Goal: Task Accomplishment & Management: Manage account settings

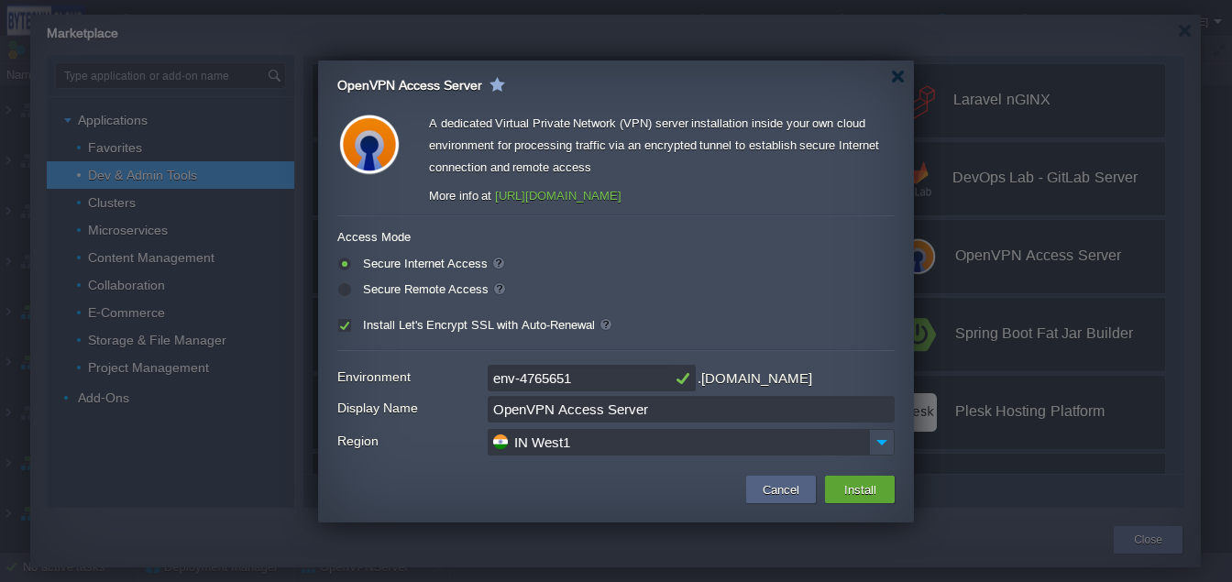
scroll to position [1489, 0]
click at [791, 478] on button "Cancel" at bounding box center [781, 489] width 48 height 22
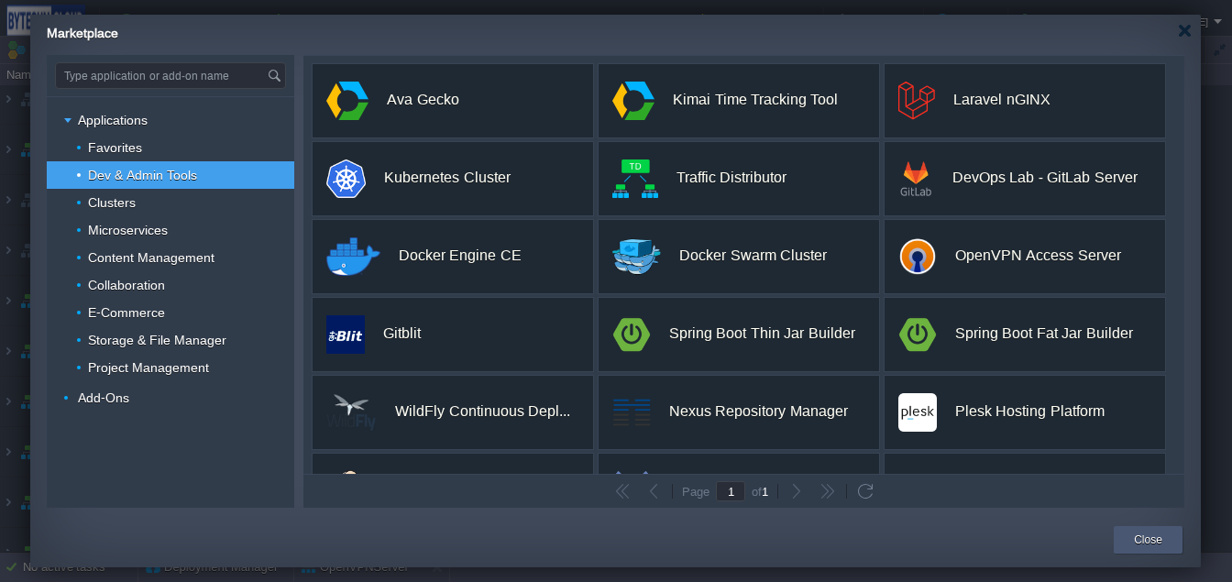
click at [1142, 549] on div "Close" at bounding box center [1147, 539] width 41 height 27
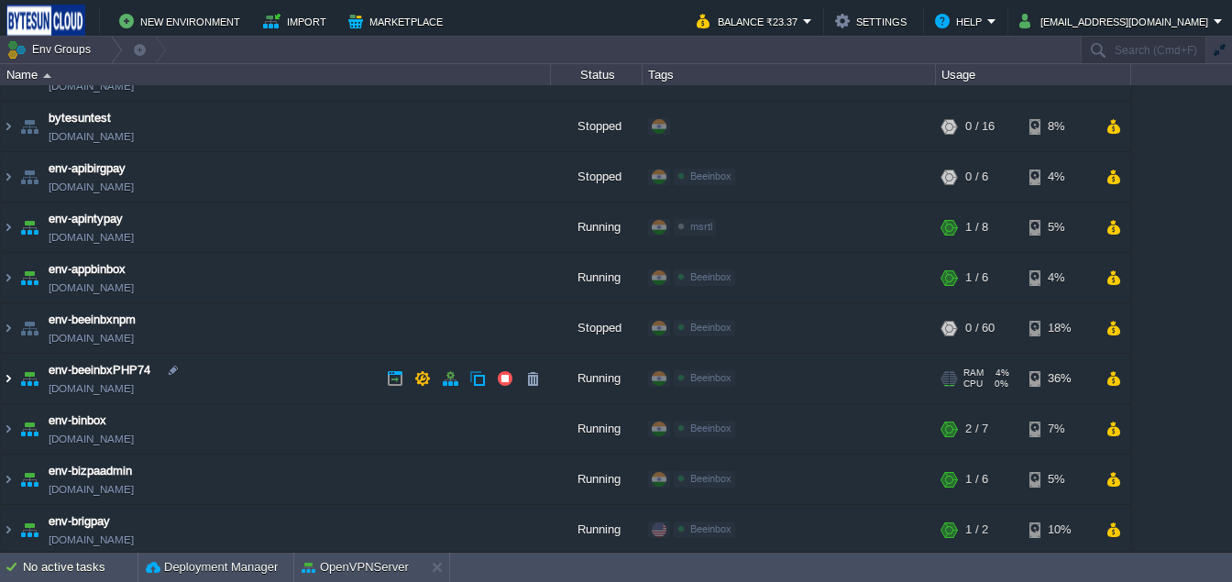
scroll to position [107, 0]
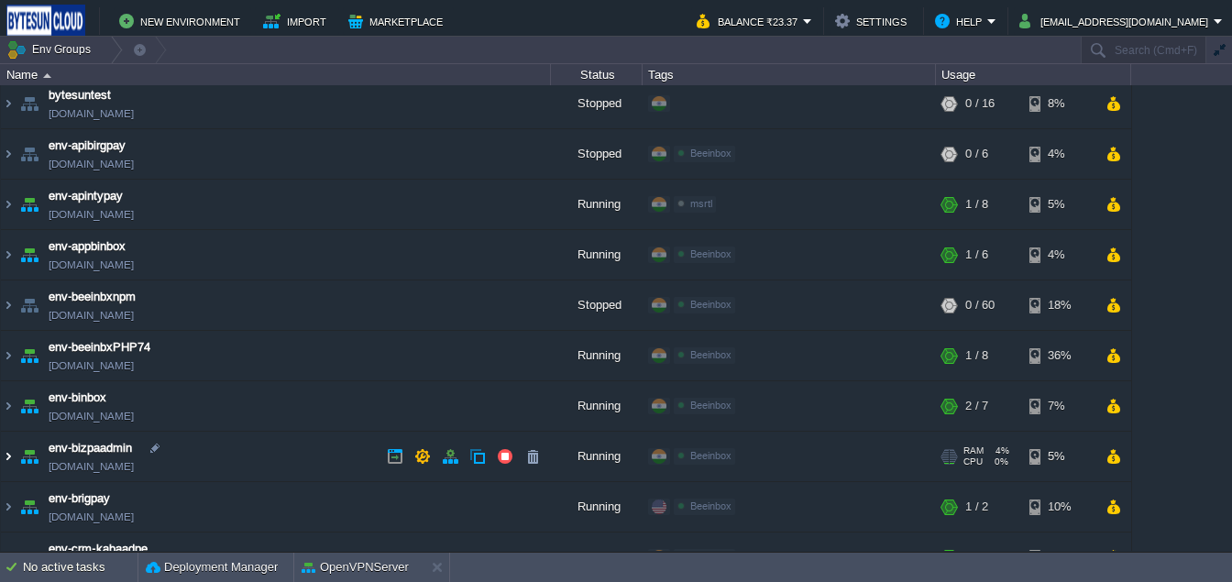
click at [11, 454] on img at bounding box center [8, 456] width 15 height 49
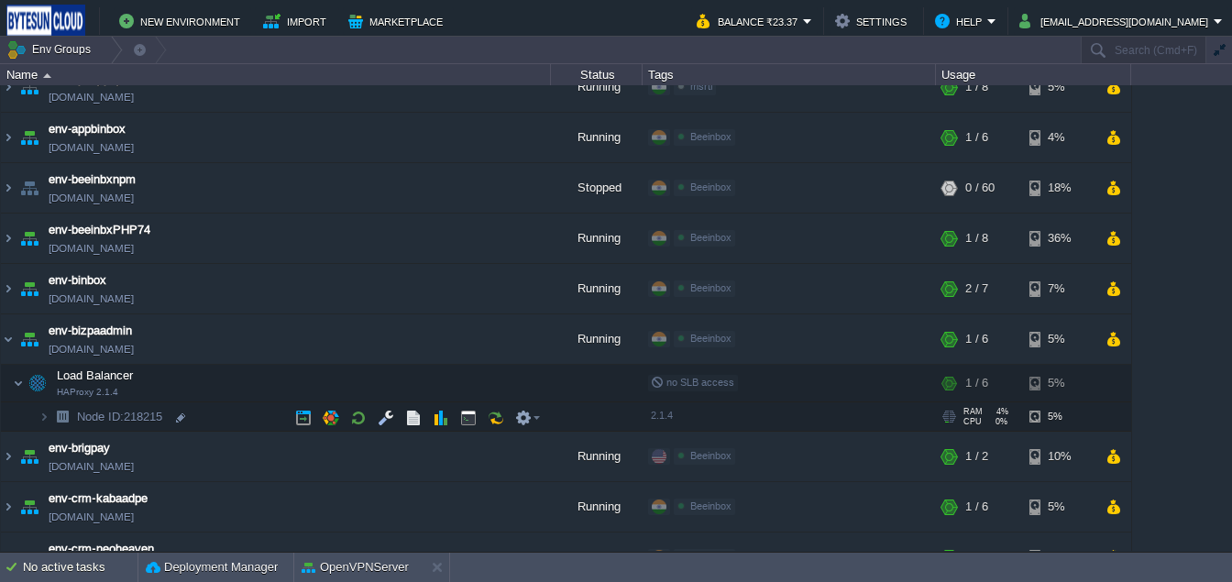
scroll to position [224, 0]
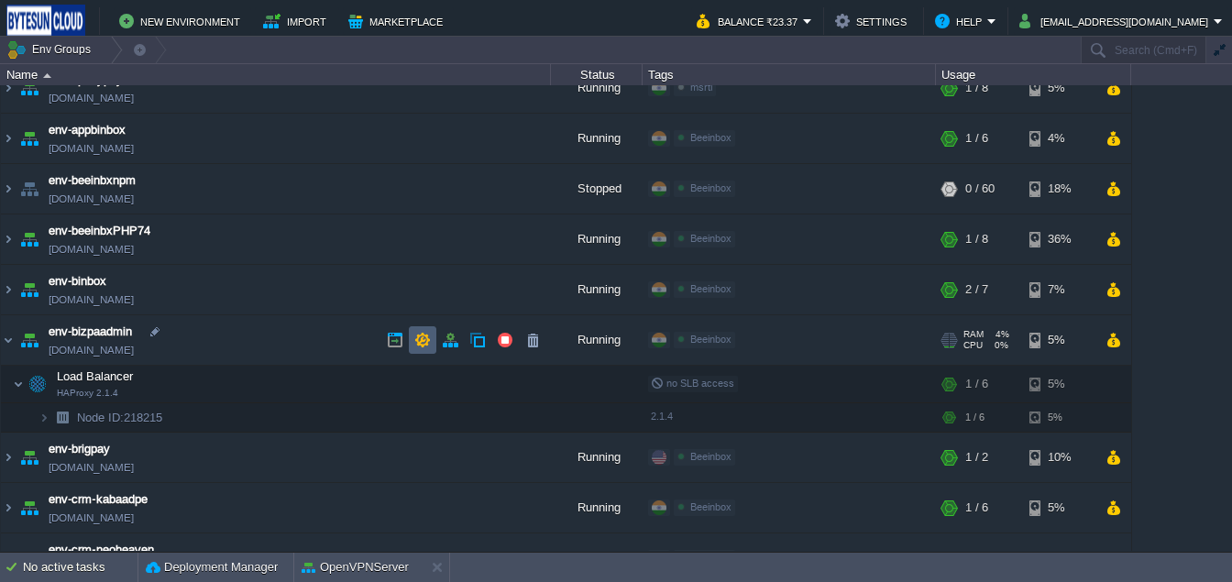
click at [432, 349] on td at bounding box center [422, 339] width 27 height 27
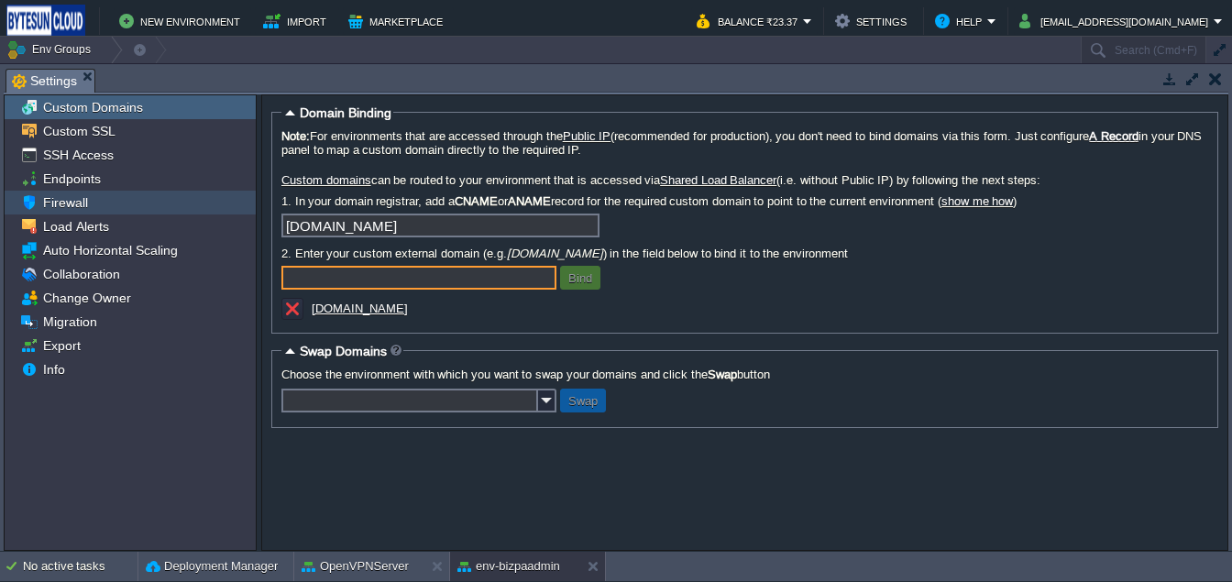
click at [121, 204] on div "Firewall" at bounding box center [130, 203] width 251 height 24
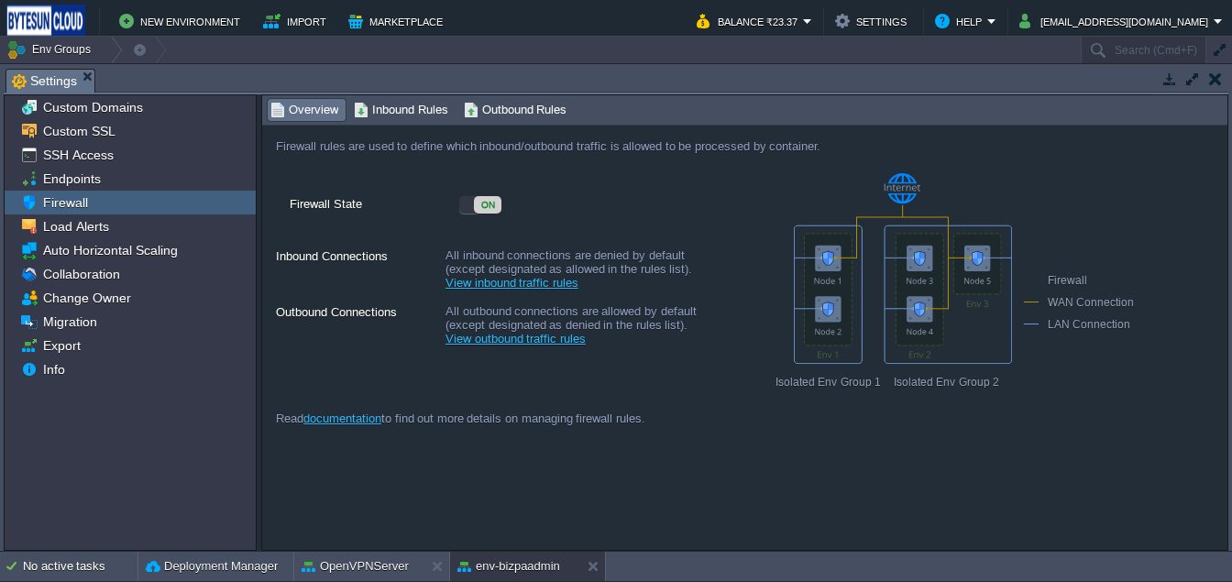
click at [389, 121] on div "Inbound Rules" at bounding box center [403, 110] width 104 height 22
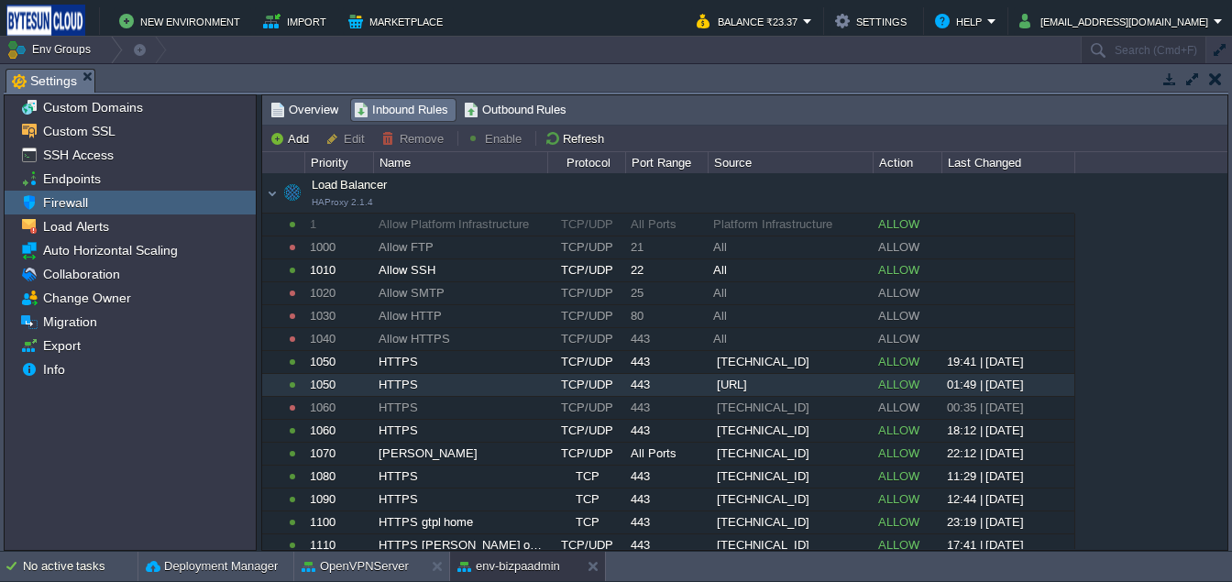
scroll to position [237, 0]
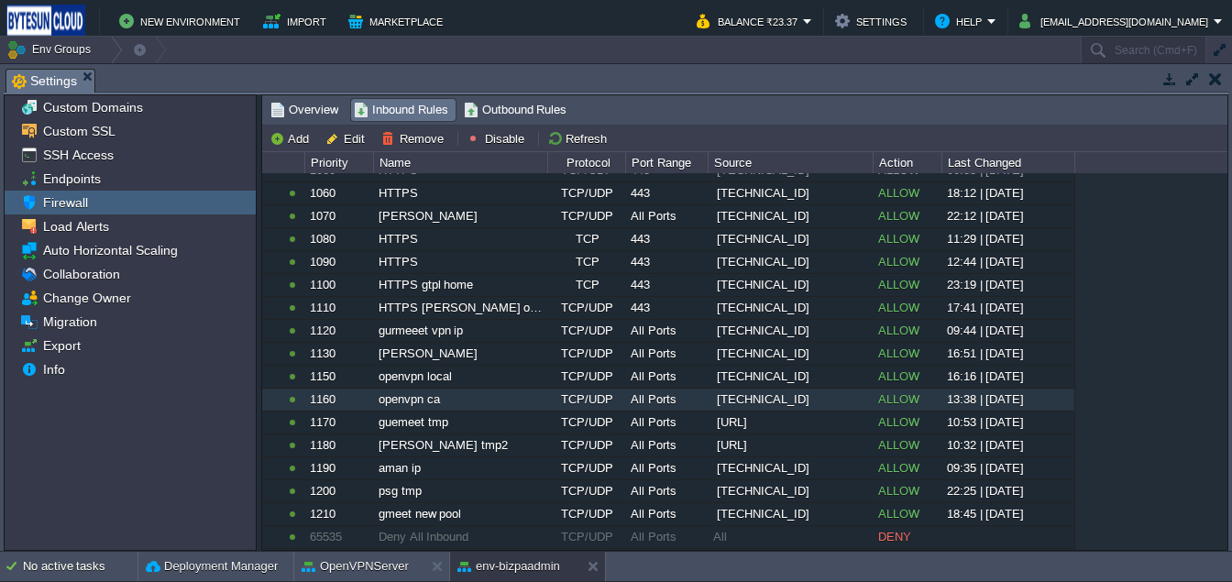
click at [401, 407] on div "openvpn ca" at bounding box center [460, 400] width 172 height 22
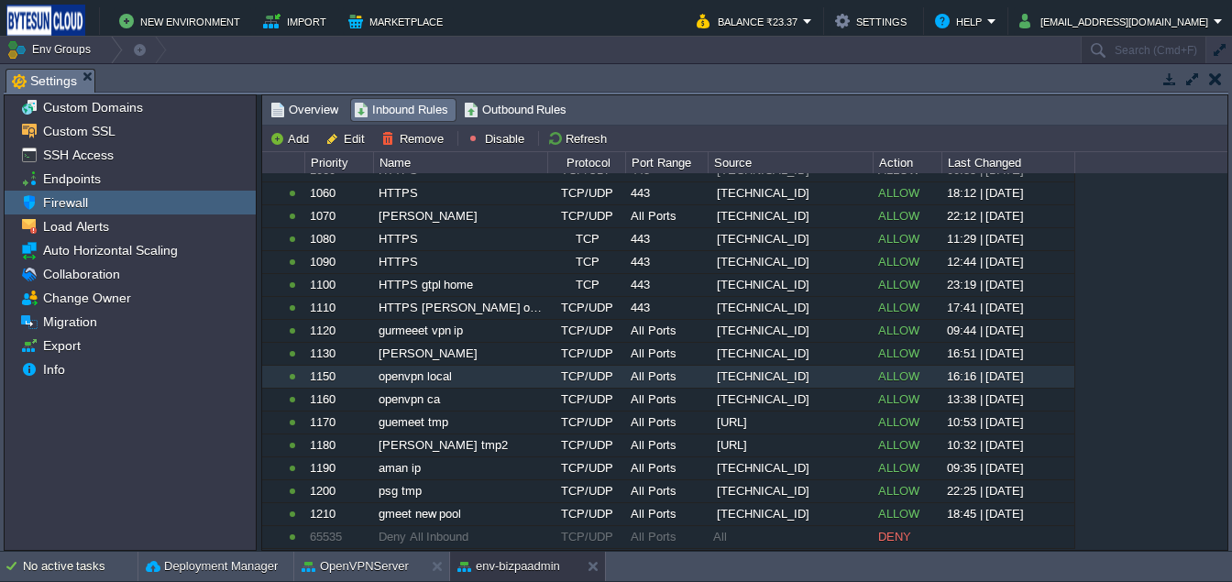
click at [401, 385] on div "openvpn local" at bounding box center [460, 377] width 172 height 22
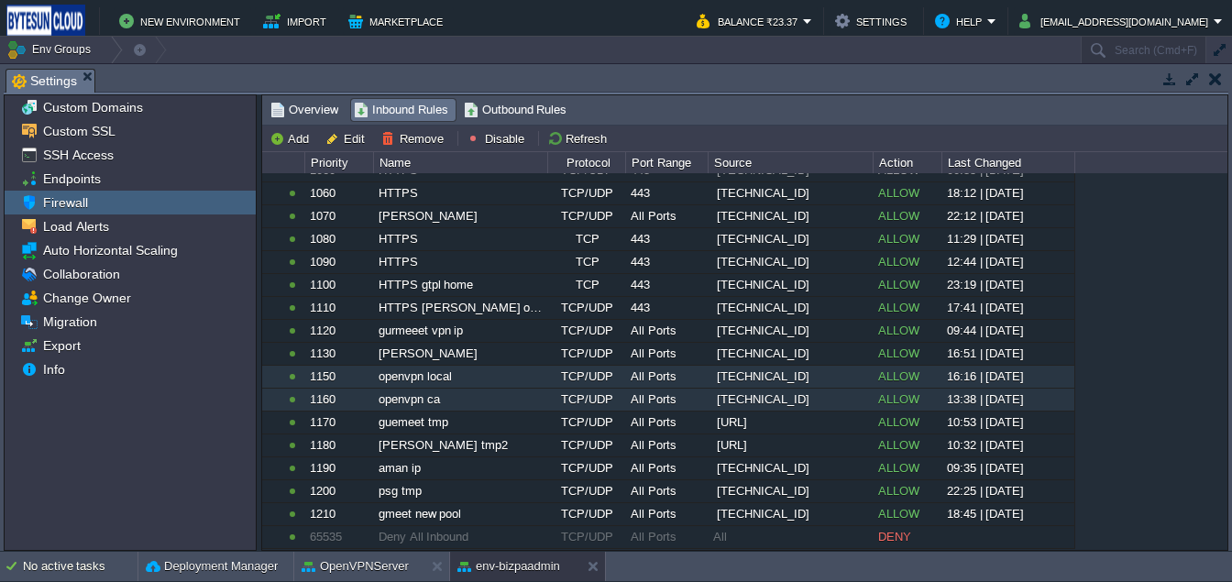
click at [401, 394] on div "openvpn ca" at bounding box center [460, 400] width 172 height 22
click at [400, 387] on div "openvpn local" at bounding box center [460, 377] width 172 height 22
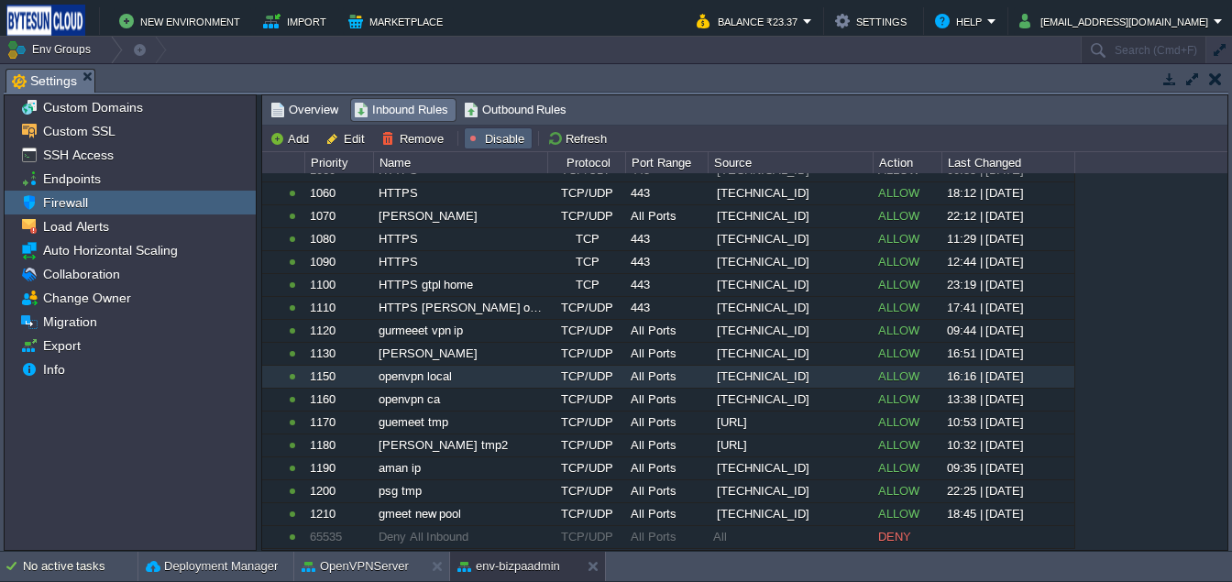
click at [483, 141] on button "Disable" at bounding box center [497, 138] width 63 height 16
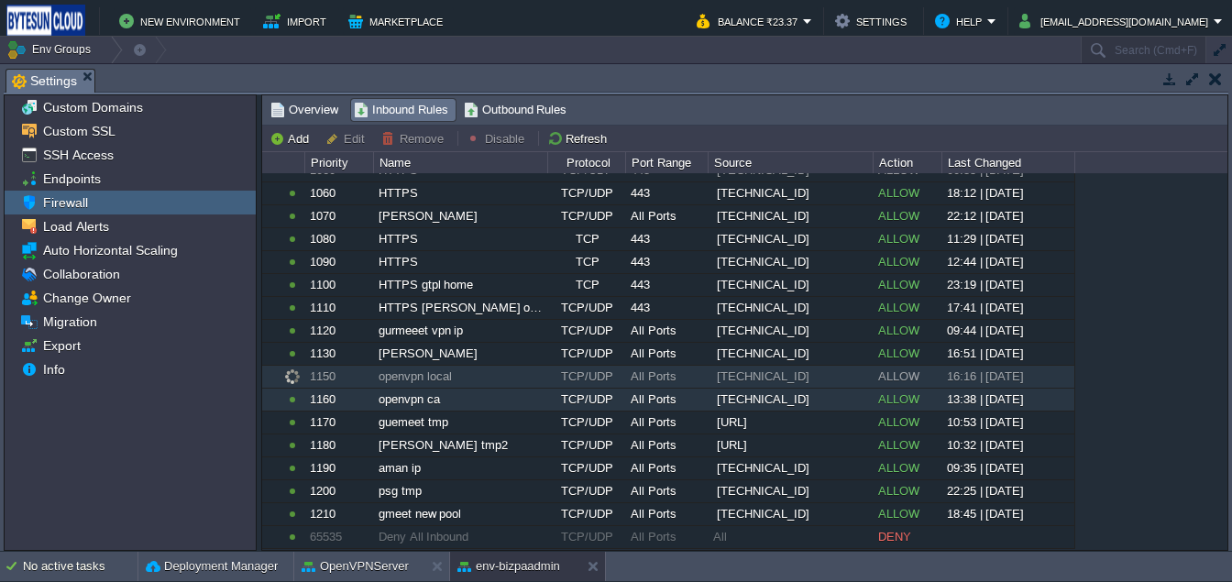
click at [399, 397] on div "openvpn ca" at bounding box center [460, 400] width 172 height 22
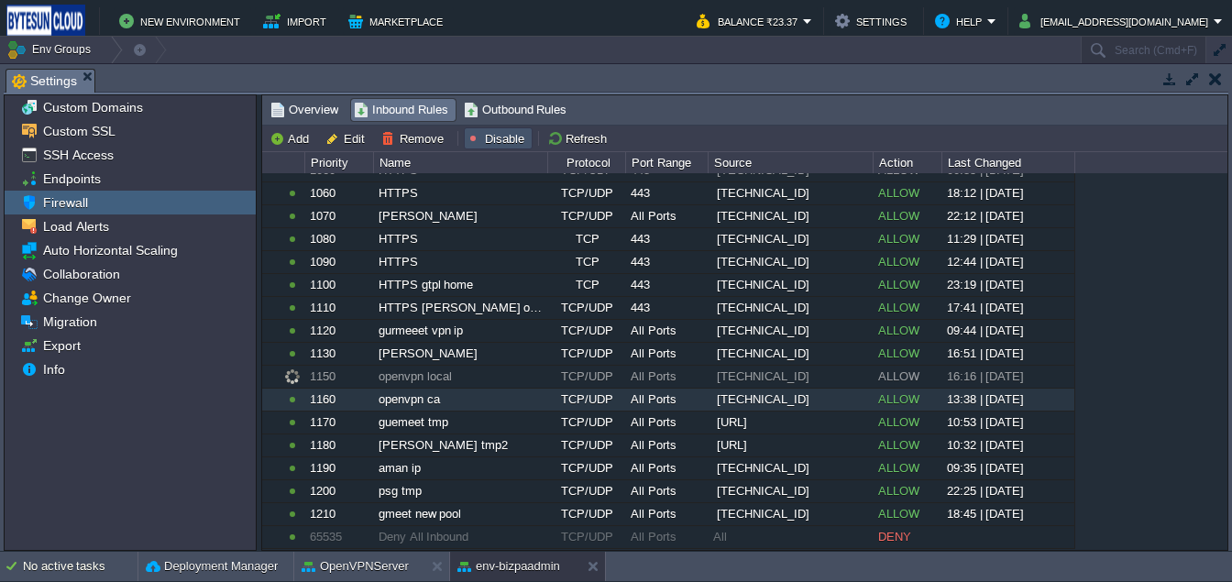
click at [497, 135] on button "Disable" at bounding box center [497, 138] width 63 height 16
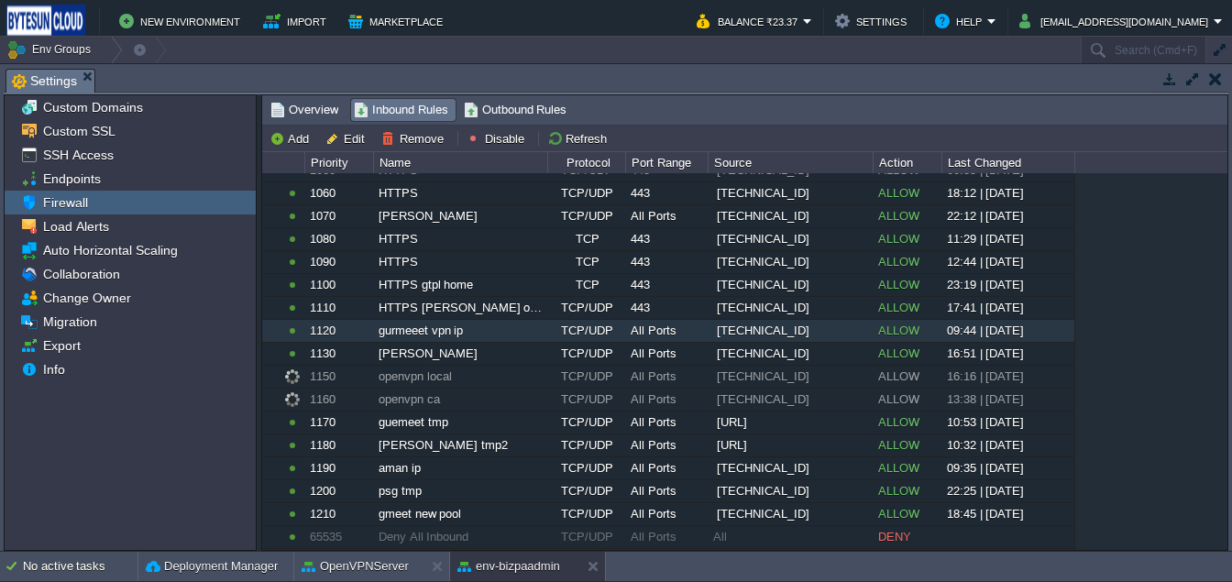
click at [468, 340] on div "gurmeeet vpn ip" at bounding box center [460, 331] width 172 height 22
click at [480, 144] on button "Disable" at bounding box center [497, 138] width 63 height 16
click at [289, 138] on button "Add" at bounding box center [291, 138] width 45 height 16
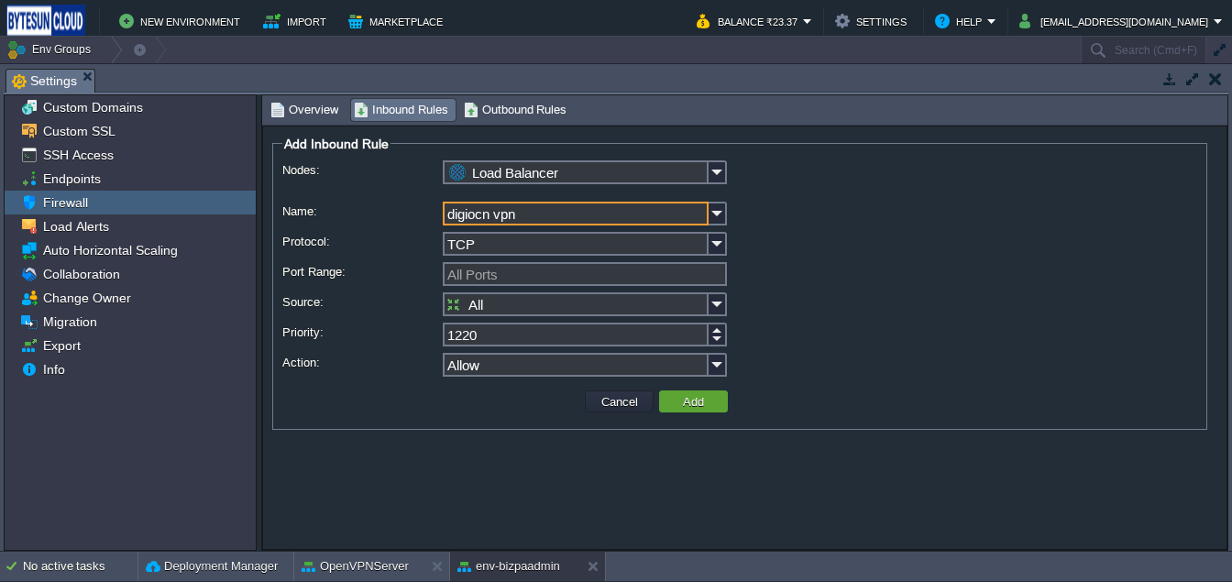
type input "digiocn vpn"
click at [547, 237] on input "TCP" at bounding box center [576, 244] width 266 height 24
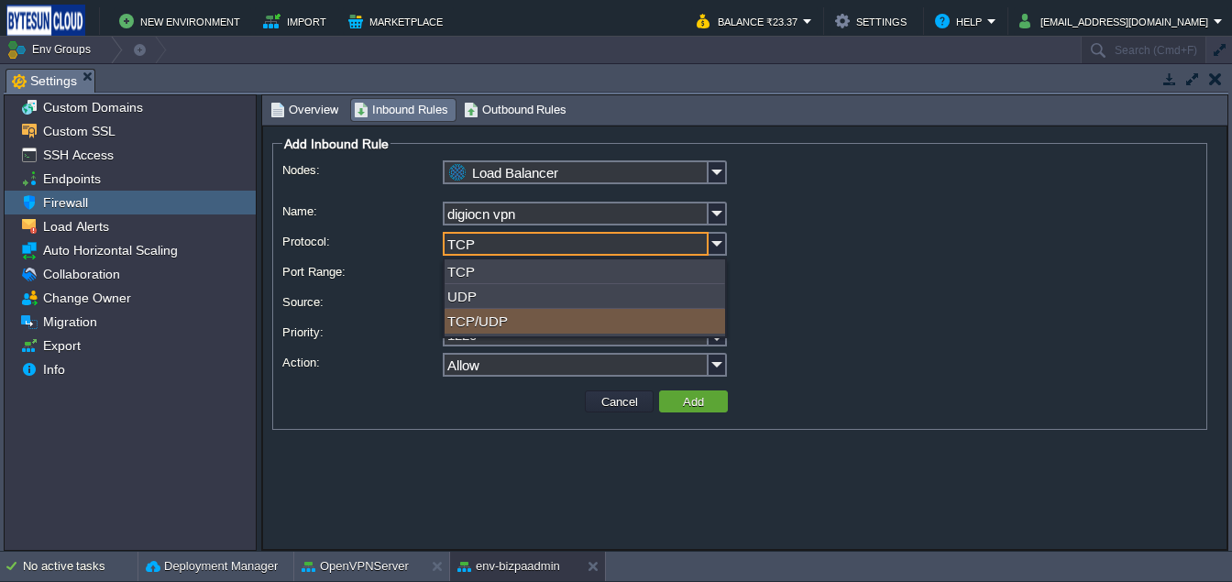
click at [528, 329] on div "TCP/UDP" at bounding box center [584, 321] width 280 height 25
type input "TCP/UDP"
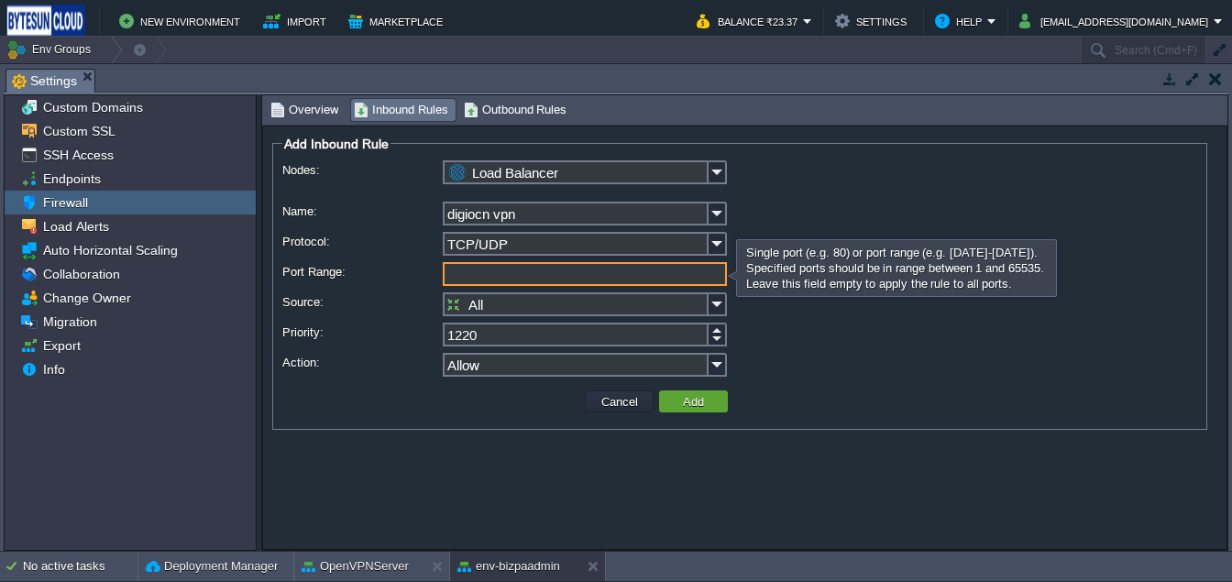
click at [520, 279] on input "Port Range:" at bounding box center [585, 274] width 284 height 24
type input "All Ports"
click at [526, 301] on input "All" at bounding box center [576, 304] width 266 height 24
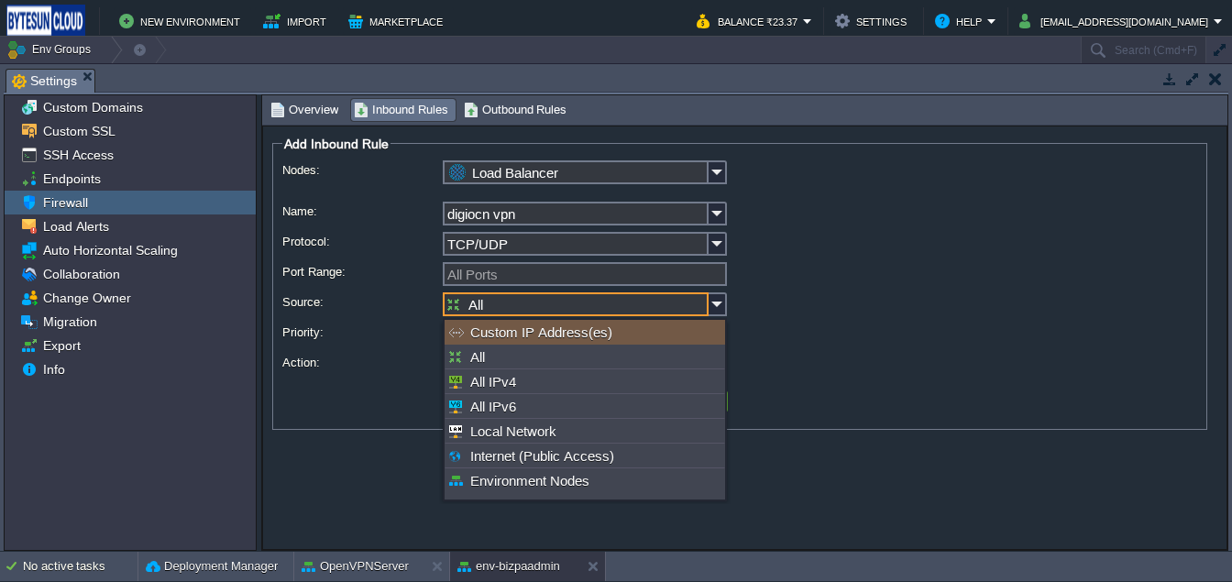
click at [526, 323] on div "Custom IP Address(es)" at bounding box center [584, 332] width 280 height 25
type input "Custom IP Address(es)"
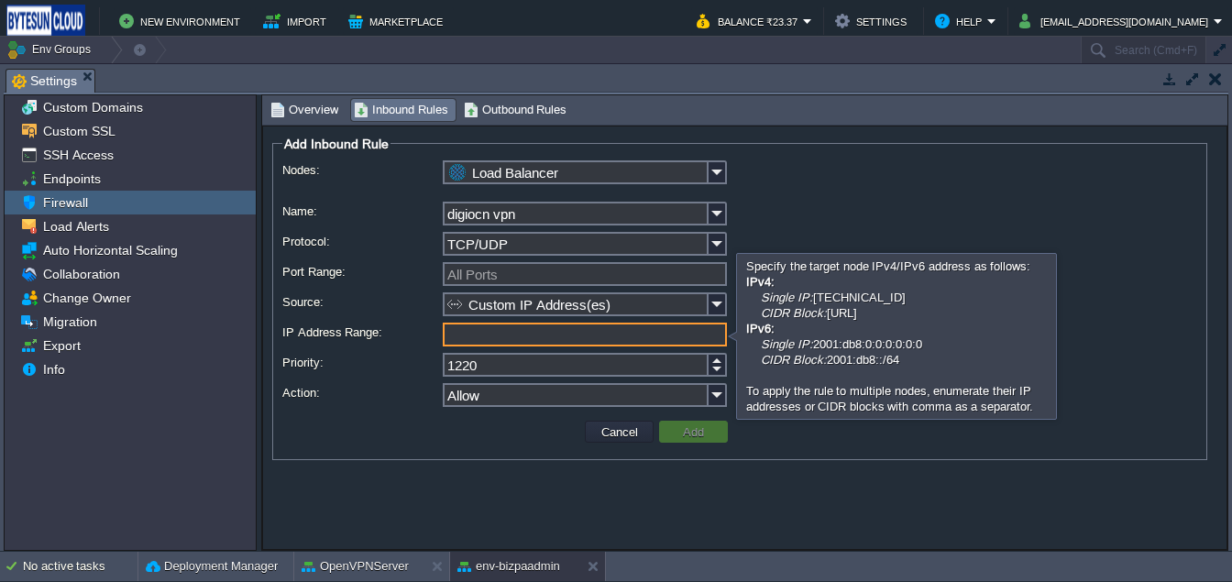
paste input "[TECHNICAL_ID]"
type input "[TECHNICAL_ID]"
click at [680, 436] on button "Add" at bounding box center [693, 431] width 32 height 16
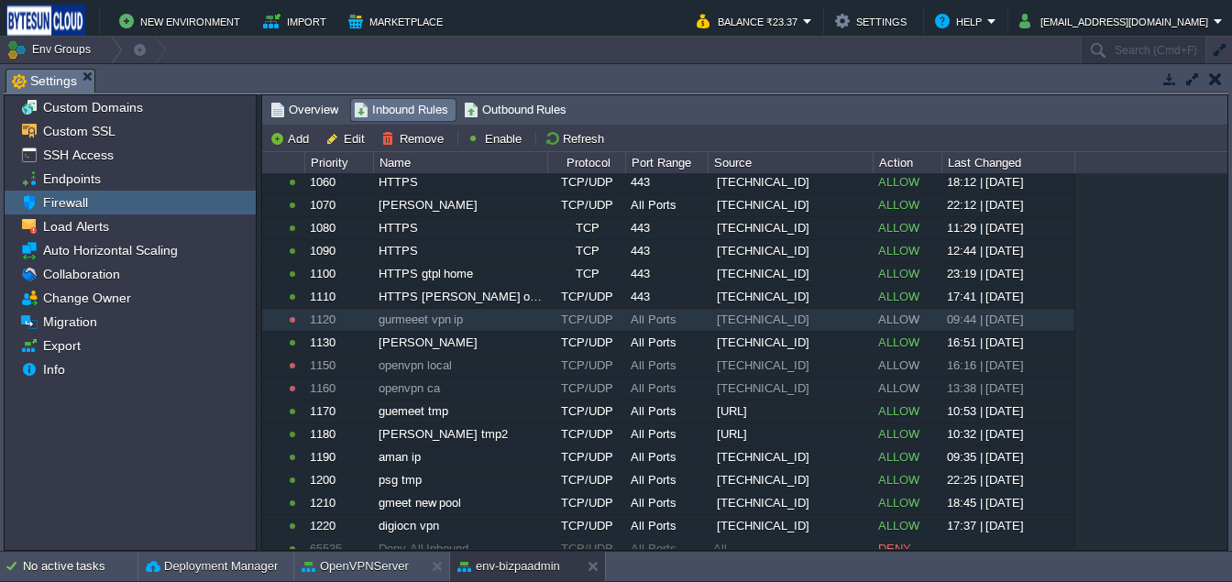
scroll to position [260, 0]
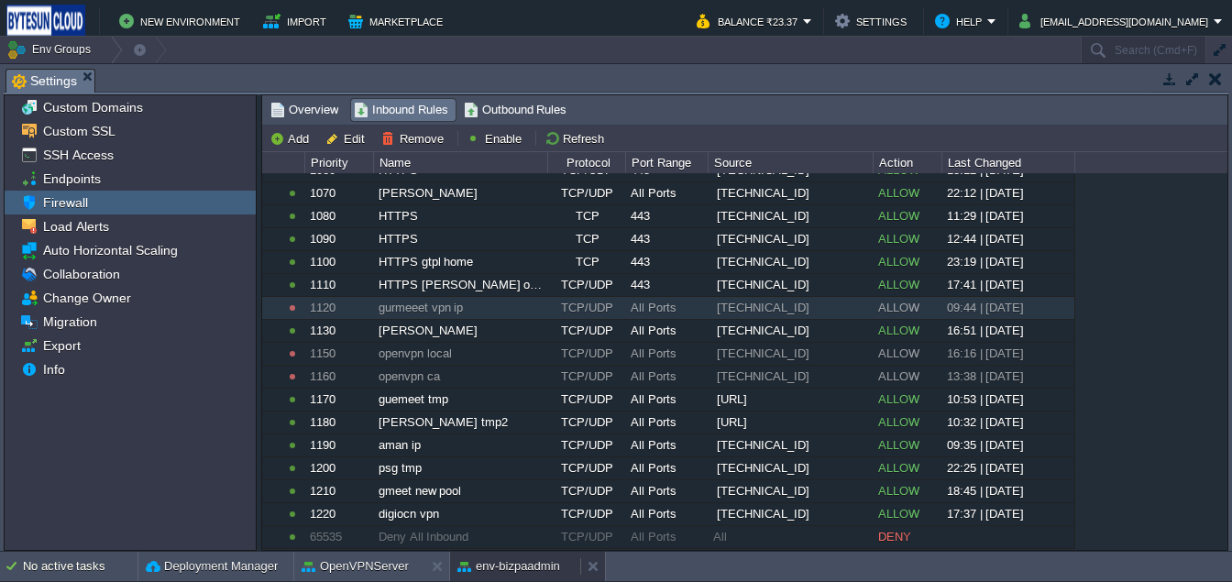
click at [510, 563] on button "env-bizpaadmin" at bounding box center [508, 566] width 103 height 18
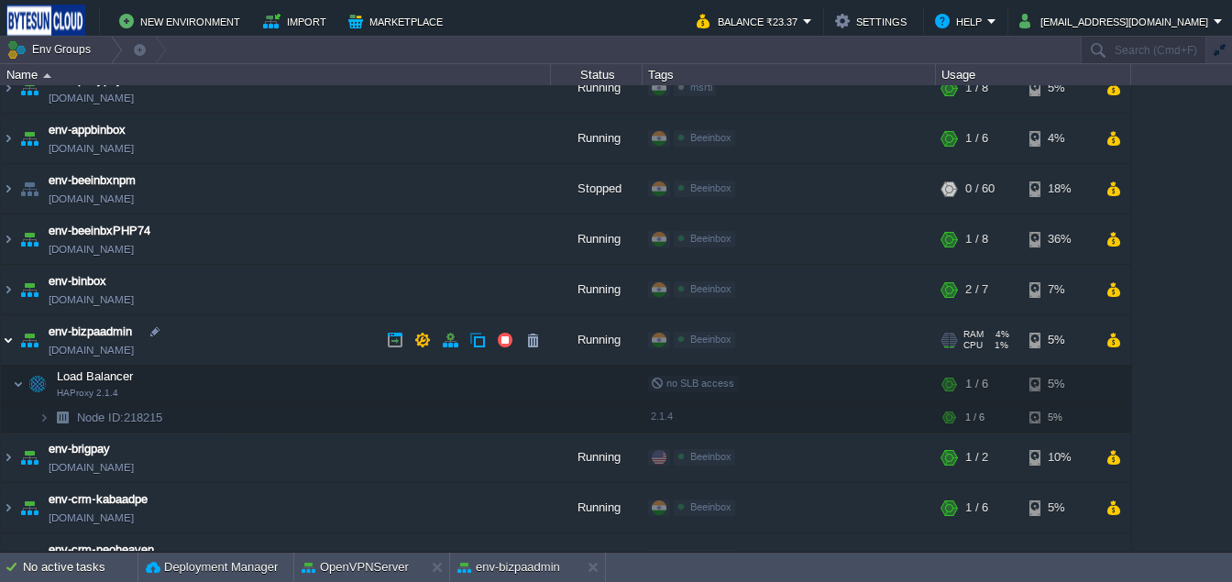
click at [11, 335] on img at bounding box center [8, 339] width 15 height 49
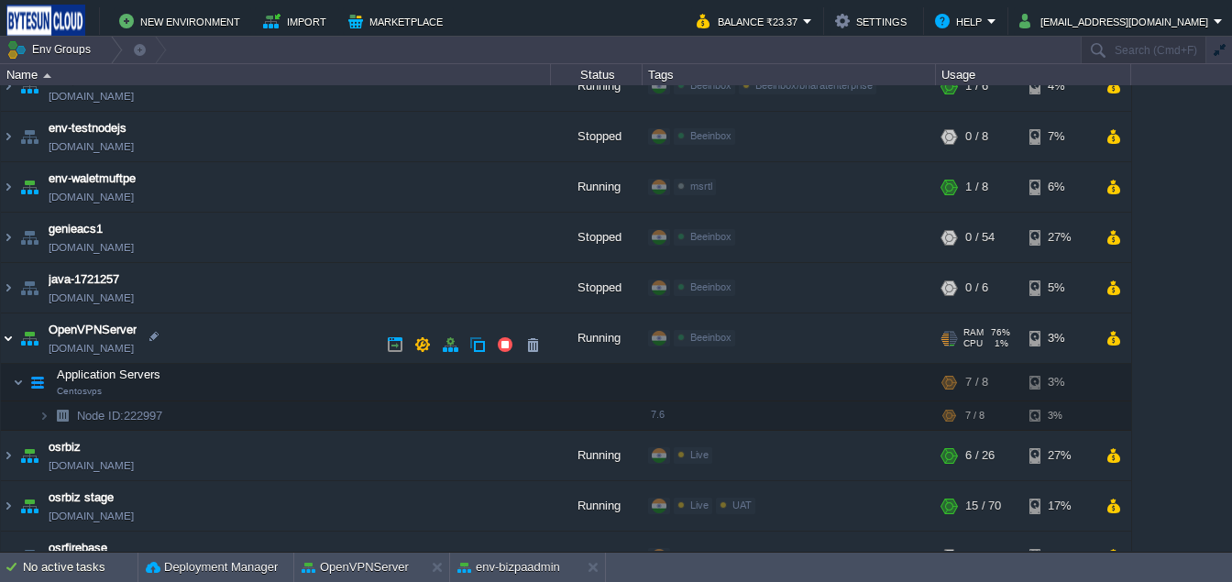
scroll to position [992, 0]
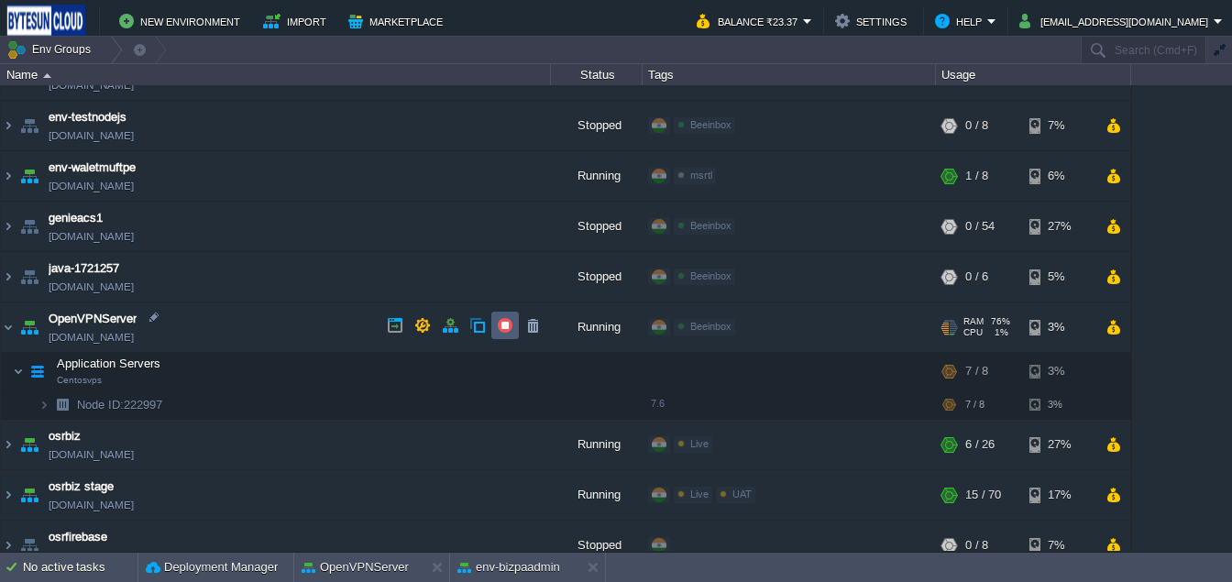
click at [501, 335] on td at bounding box center [504, 325] width 27 height 27
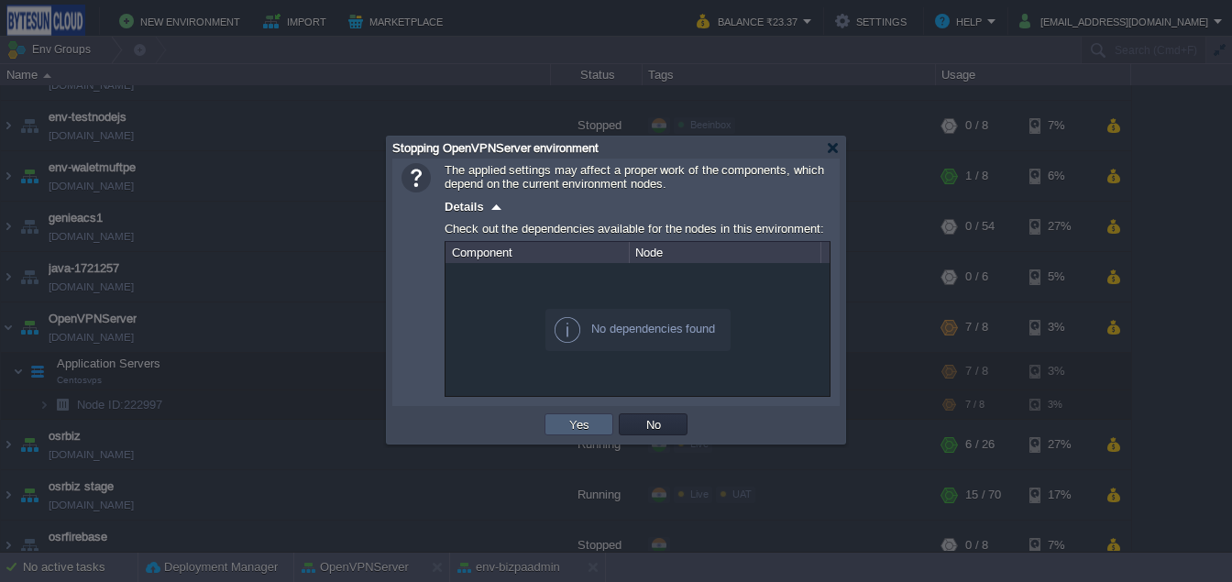
click at [563, 423] on td "Yes" at bounding box center [578, 424] width 69 height 22
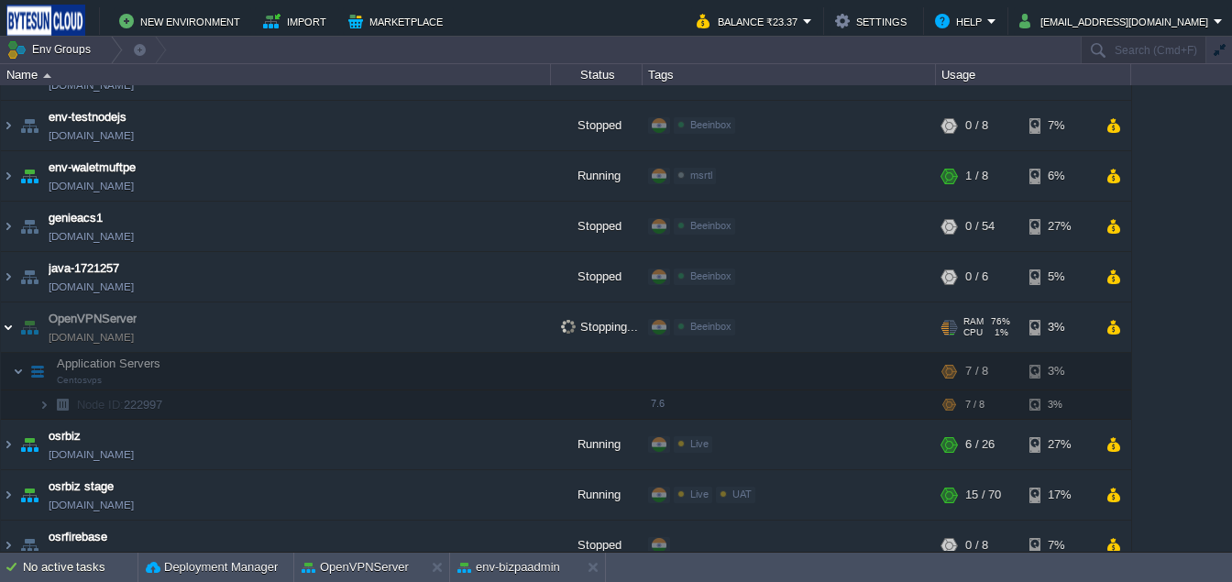
click at [5, 334] on img at bounding box center [8, 326] width 15 height 49
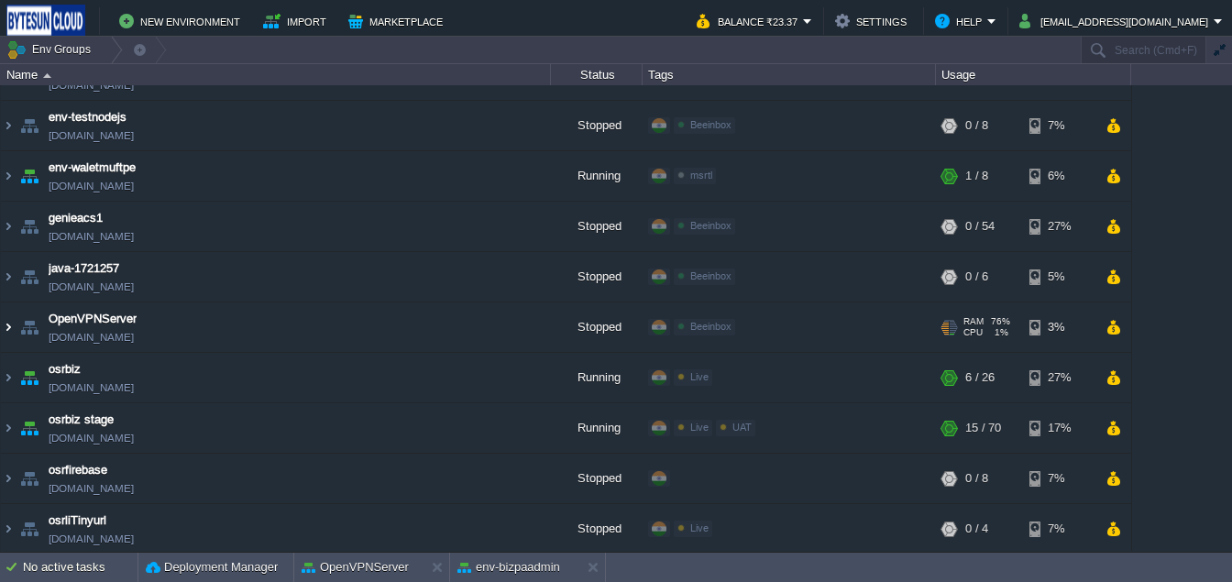
click at [5, 334] on img at bounding box center [8, 326] width 15 height 49
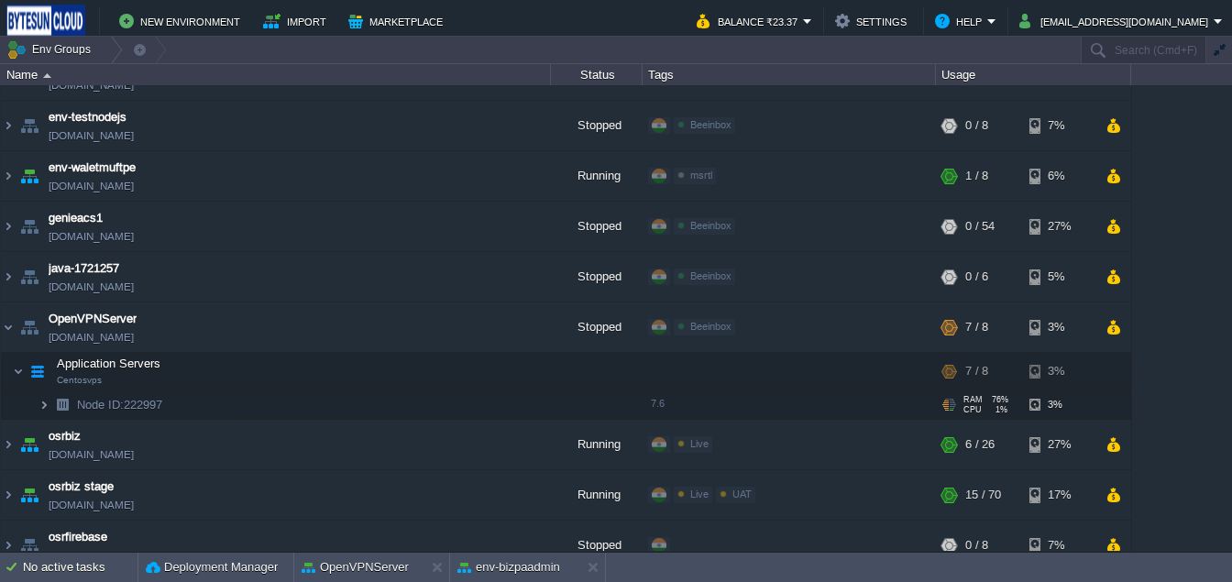
click at [39, 402] on img at bounding box center [43, 404] width 11 height 28
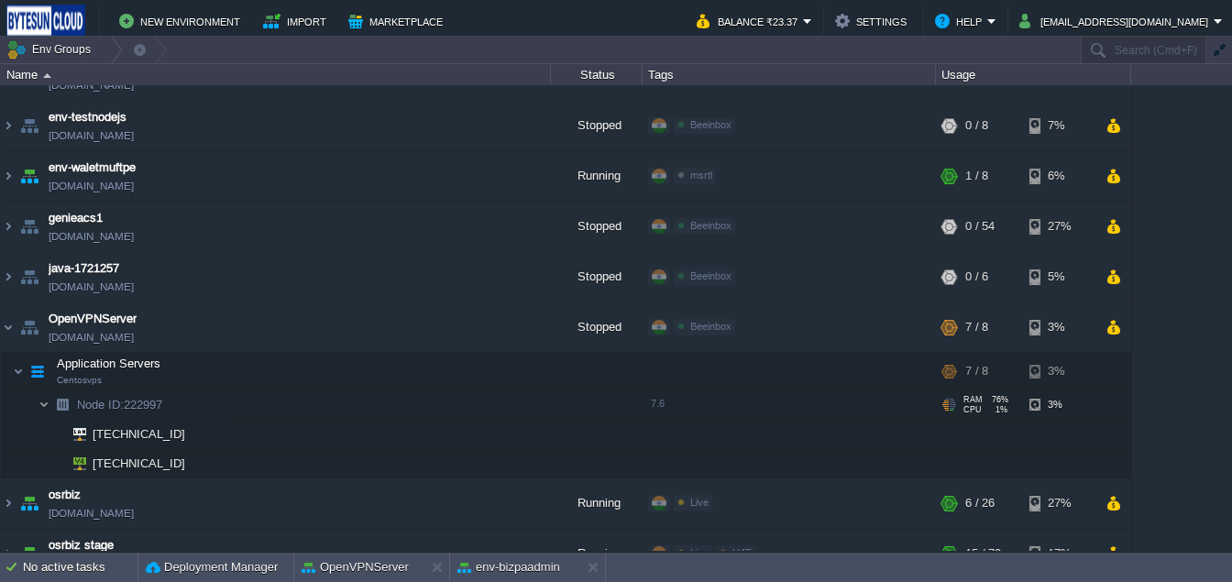
click at [39, 402] on img at bounding box center [43, 404] width 11 height 28
click at [11, 332] on img at bounding box center [8, 326] width 15 height 49
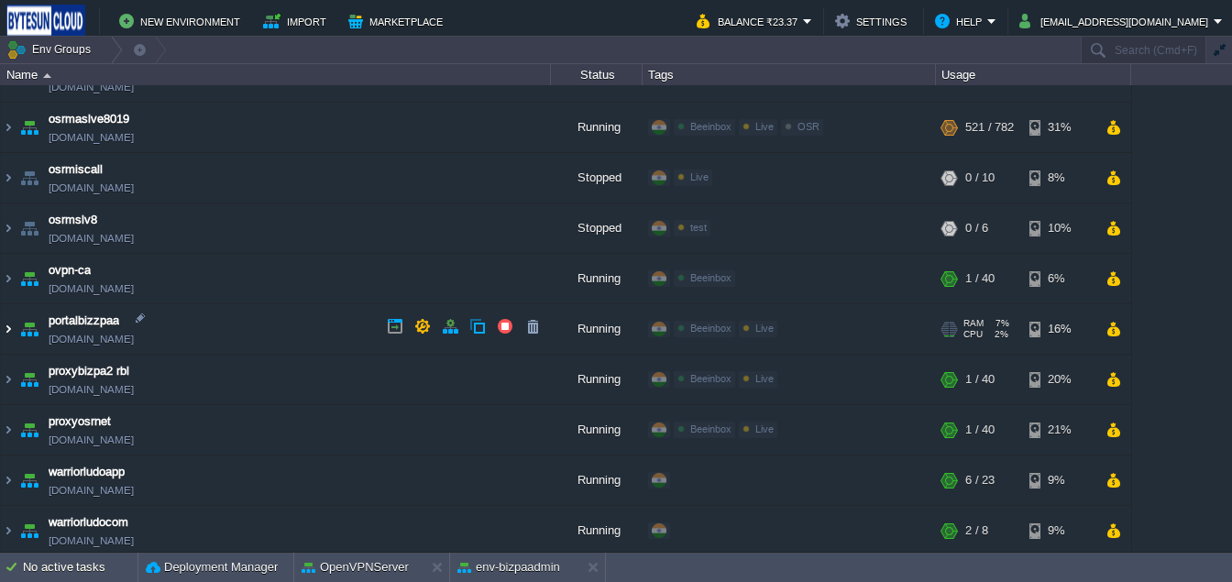
scroll to position [1448, 0]
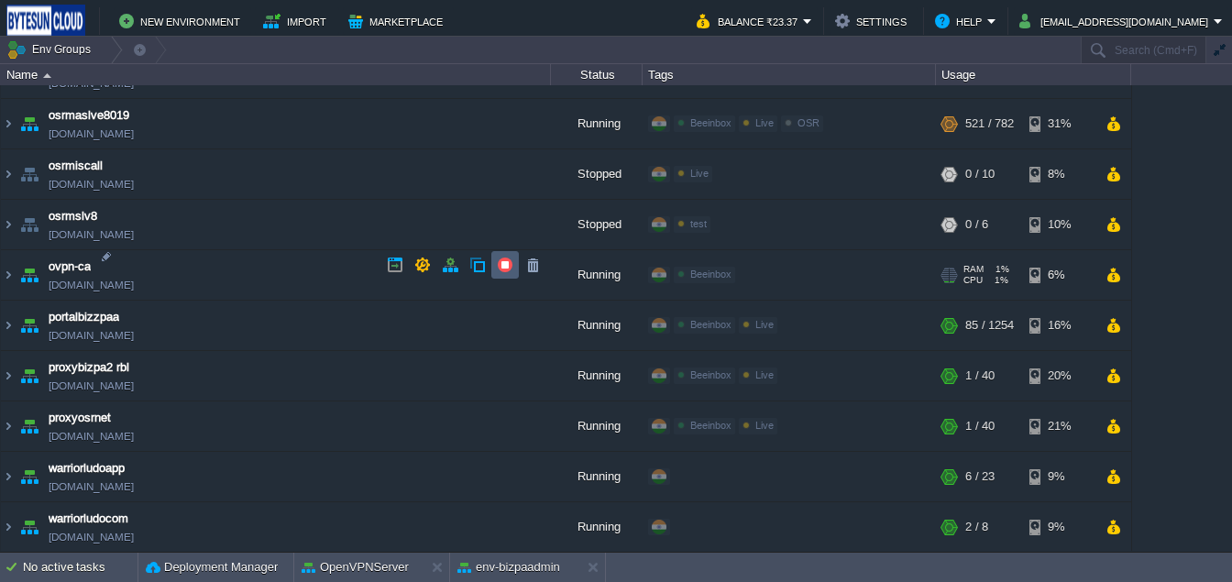
click at [508, 273] on td at bounding box center [504, 264] width 27 height 27
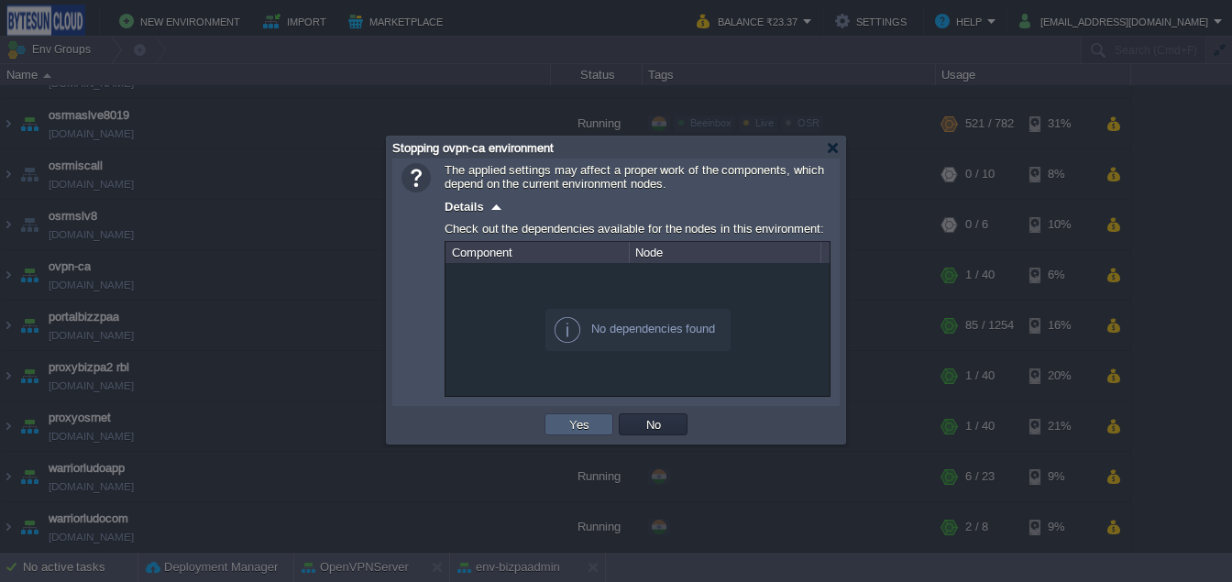
click at [575, 430] on button "Yes" at bounding box center [579, 424] width 31 height 16
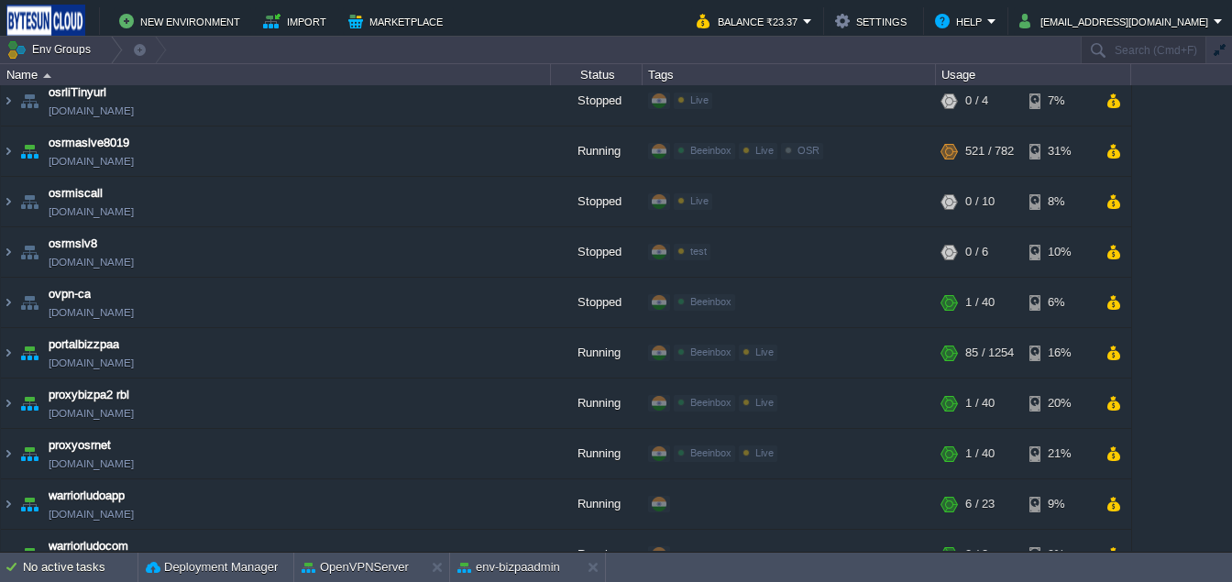
scroll to position [1421, 0]
